Goal: Task Accomplishment & Management: Use online tool/utility

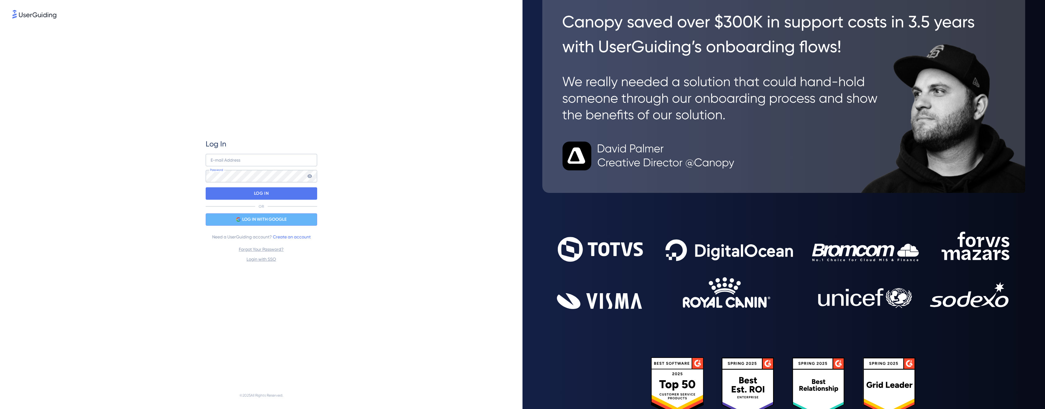
click at [254, 225] on div "LOG IN WITH GOOGLE" at bounding box center [261, 219] width 111 height 12
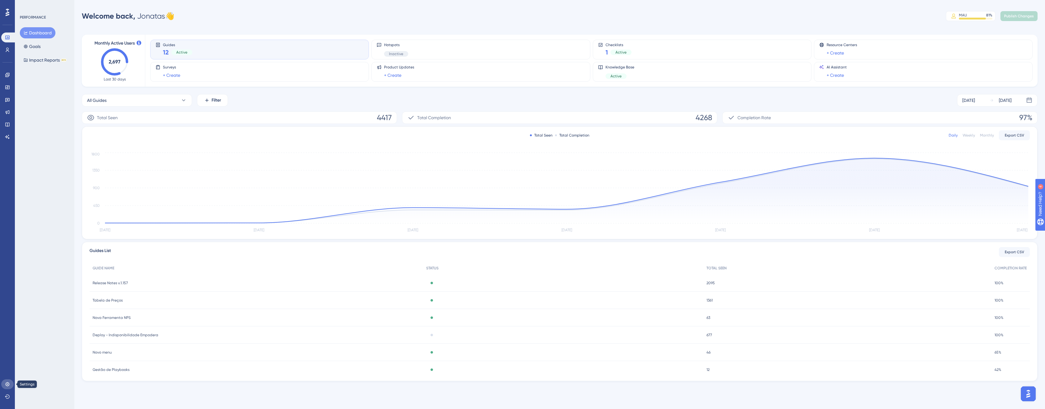
click at [10, 383] on link at bounding box center [7, 384] width 12 height 10
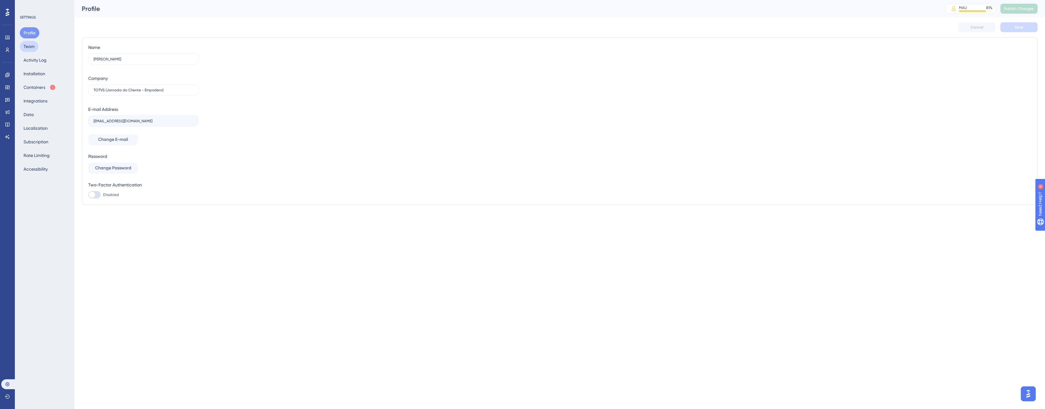
click at [32, 48] on button "Team" at bounding box center [29, 46] width 19 height 11
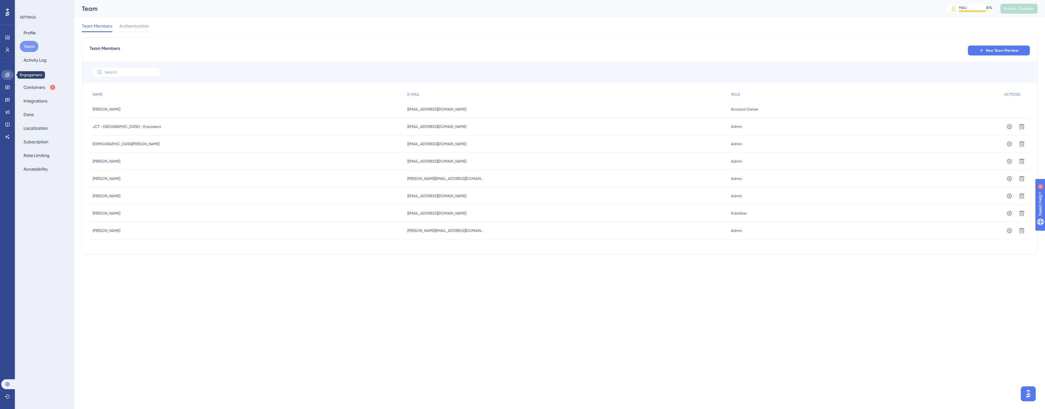
click at [11, 78] on link at bounding box center [7, 75] width 12 height 10
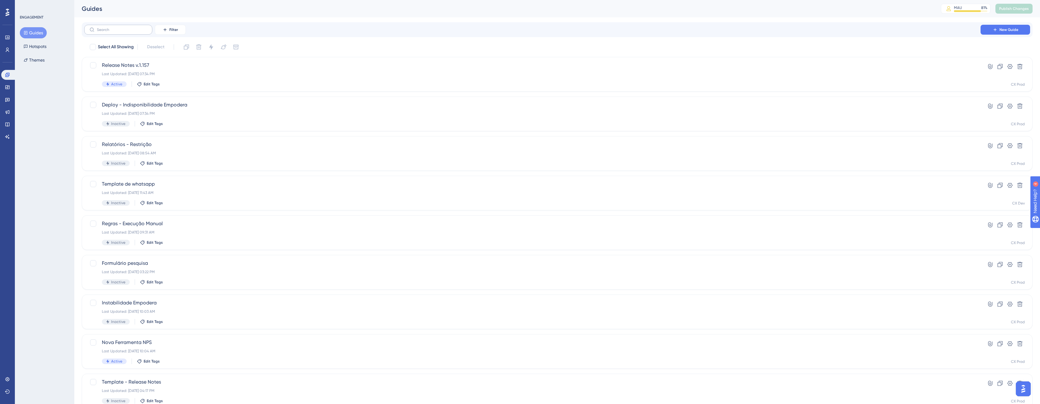
click at [122, 26] on label at bounding box center [118, 30] width 68 height 10
click at [122, 28] on input "text" at bounding box center [122, 30] width 50 height 4
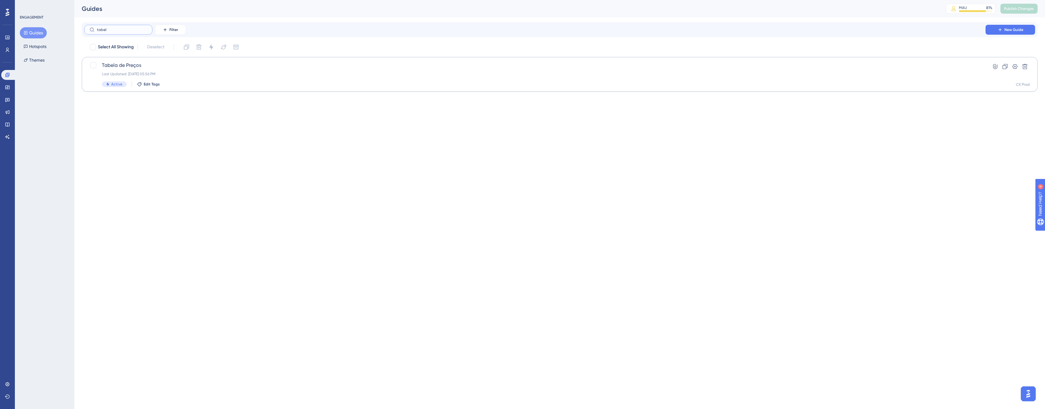
type input "tabel"
click at [195, 72] on div "Last Updated: 08 de jul. de 2025 05:56 PM" at bounding box center [535, 74] width 866 height 5
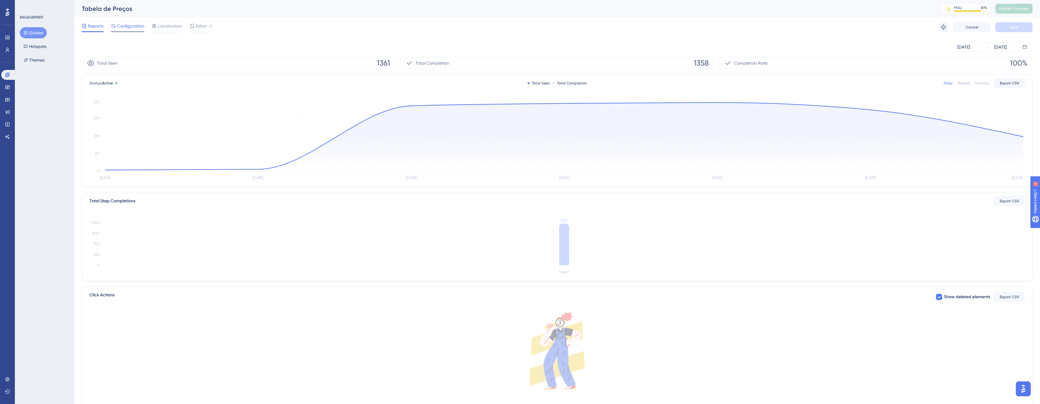
click at [123, 26] on span "Configuration" at bounding box center [130, 25] width 27 height 7
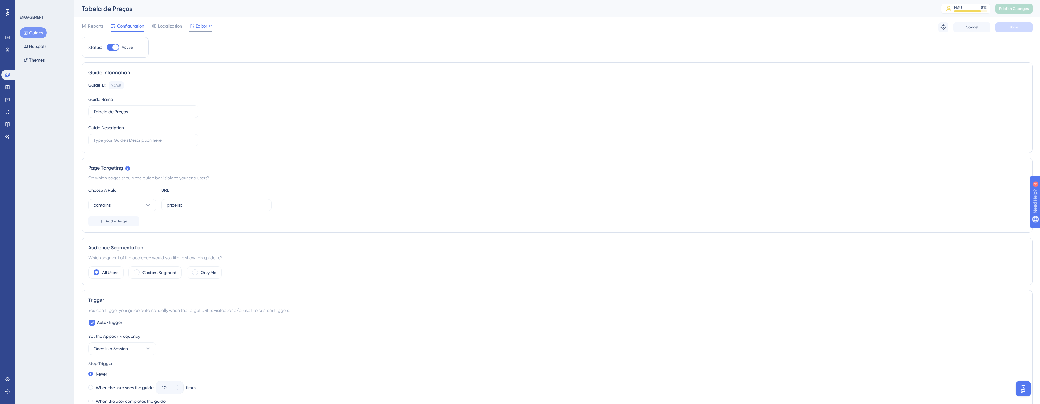
click at [205, 30] on div "Editor" at bounding box center [200, 27] width 23 height 10
